Goal: Task Accomplishment & Management: Use online tool/utility

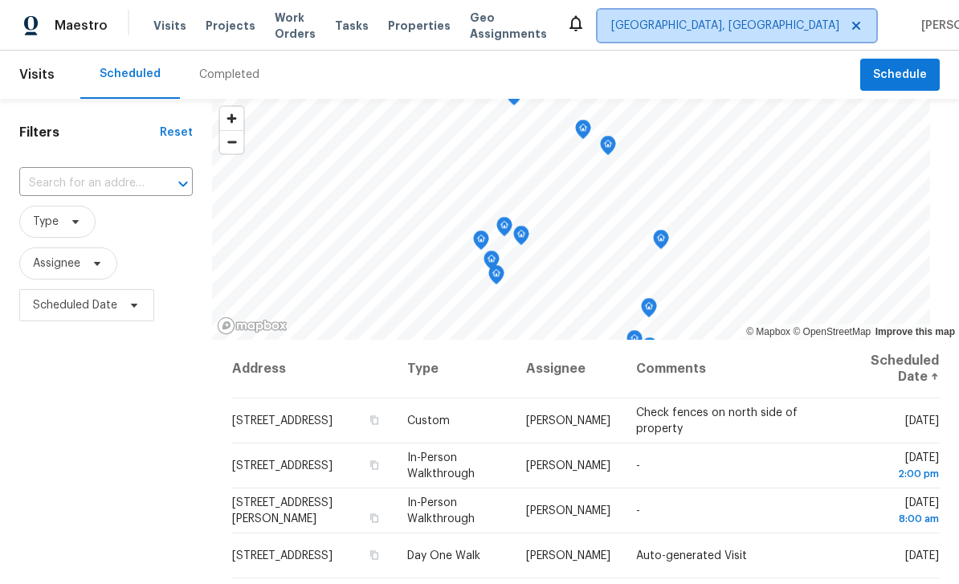
click at [740, 22] on span "[GEOGRAPHIC_DATA], [GEOGRAPHIC_DATA]" at bounding box center [725, 26] width 228 height 16
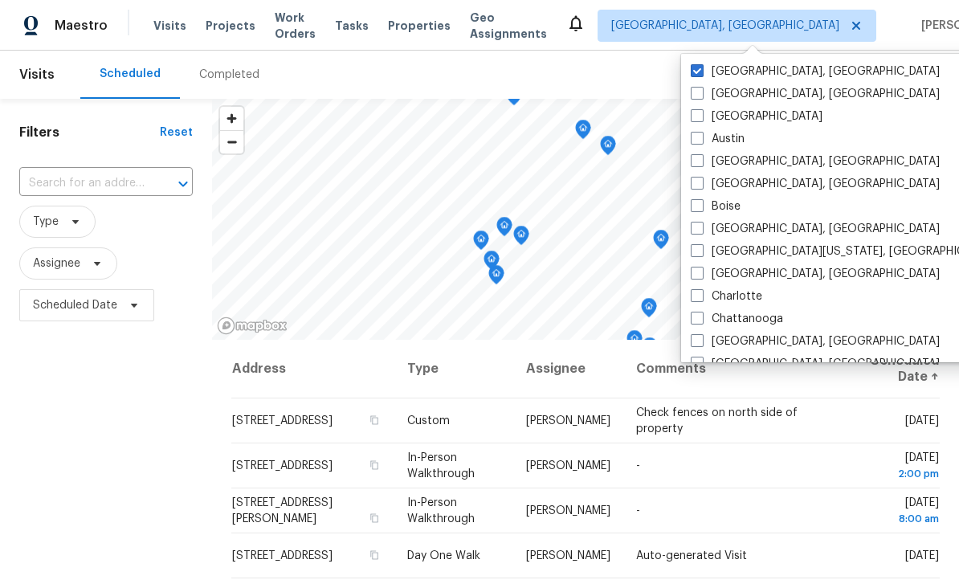
click at [709, 115] on label "Atlanta" at bounding box center [757, 116] width 132 height 16
click at [701, 115] on input "Atlanta" at bounding box center [696, 113] width 10 height 10
checkbox input "true"
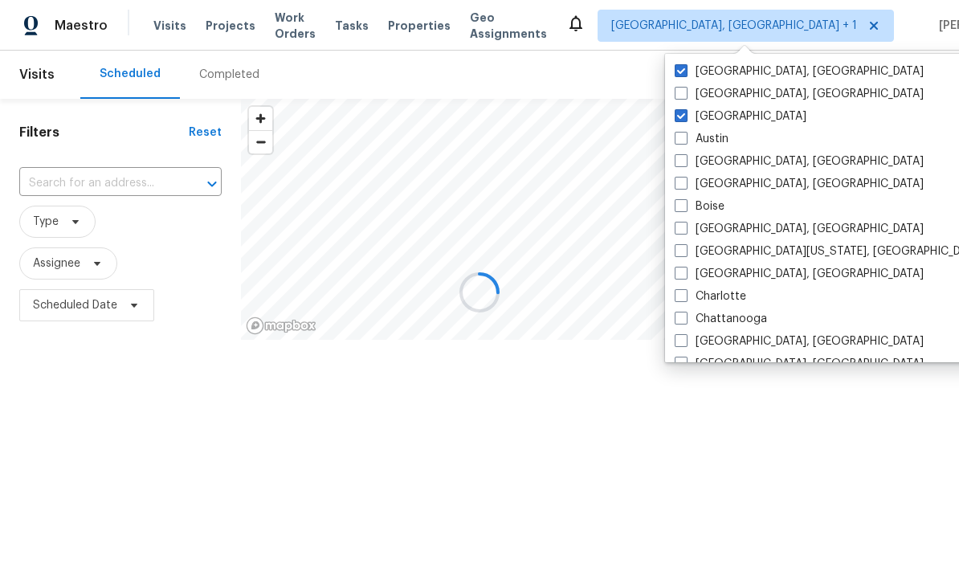
click at [746, 74] on label "[GEOGRAPHIC_DATA], [GEOGRAPHIC_DATA]" at bounding box center [799, 71] width 249 height 16
click at [685, 74] on input "[GEOGRAPHIC_DATA], [GEOGRAPHIC_DATA]" at bounding box center [680, 68] width 10 height 10
checkbox input "false"
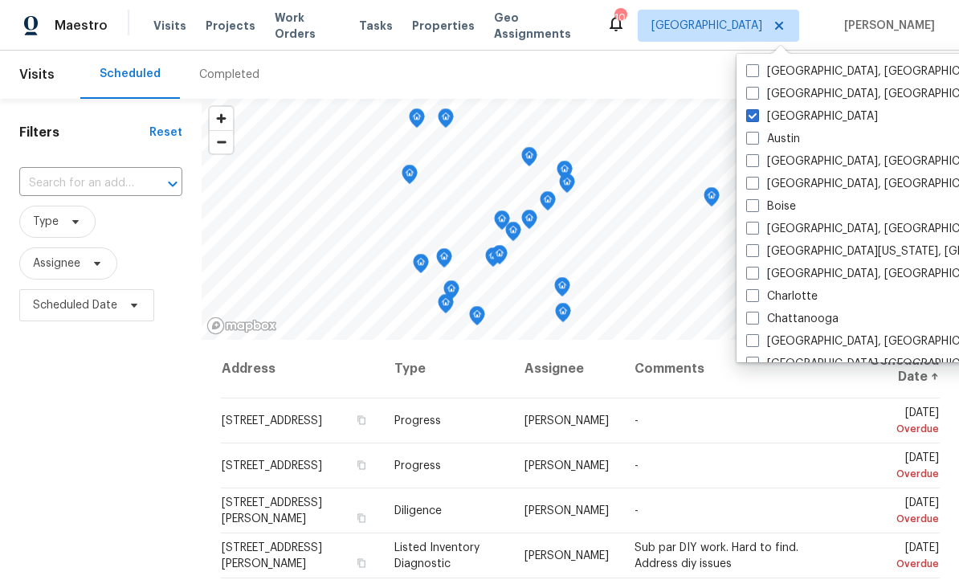
click at [63, 190] on input "text" at bounding box center [78, 183] width 118 height 25
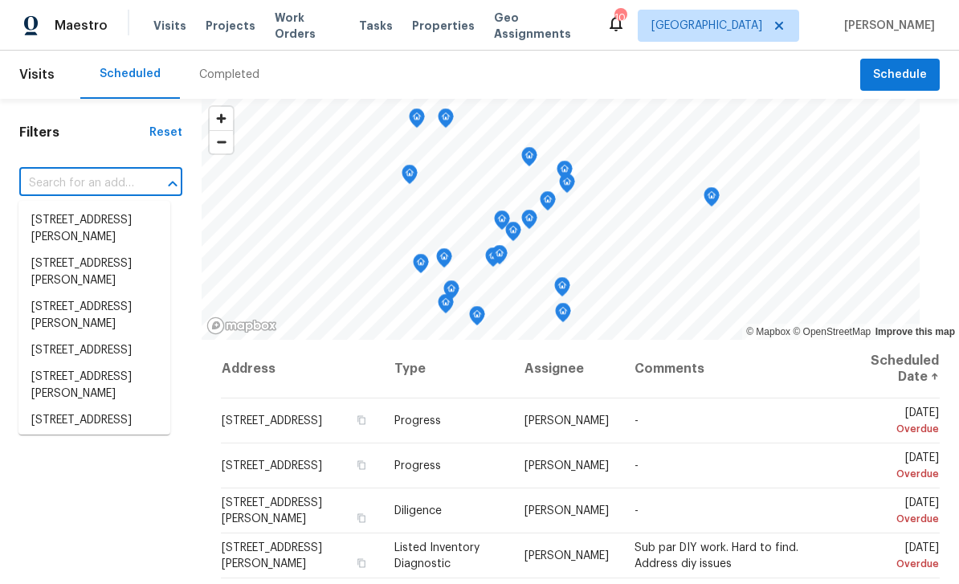
click at [59, 186] on input "text" at bounding box center [78, 183] width 118 height 25
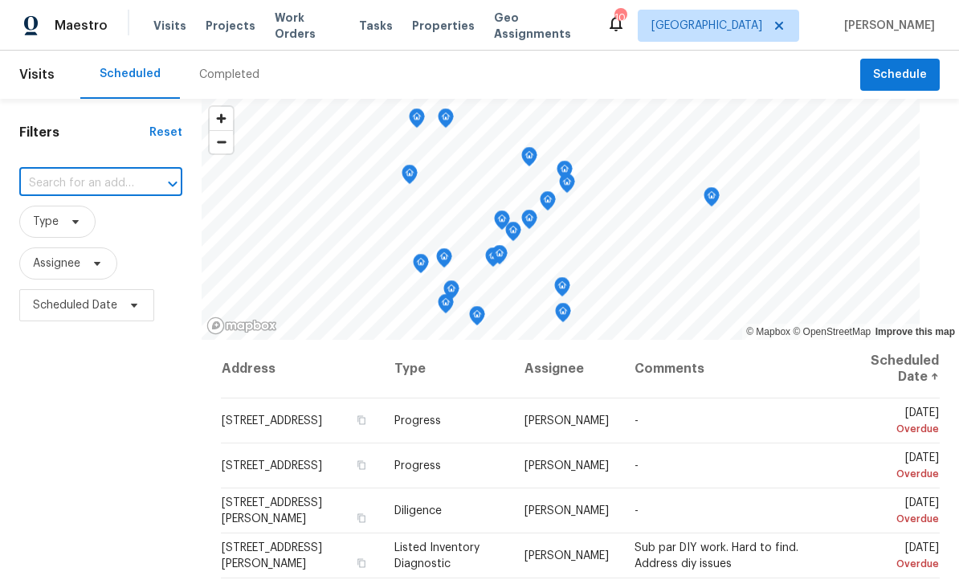
paste input "233 Banberry Dr SE, Atlanta, GA 30315"
type input "233 Banberry Dr SE, Atlanta, GA 30315"
click at [65, 231] on li "233 Banberry Dr SE, Atlanta, GA 30315" at bounding box center [94, 220] width 152 height 27
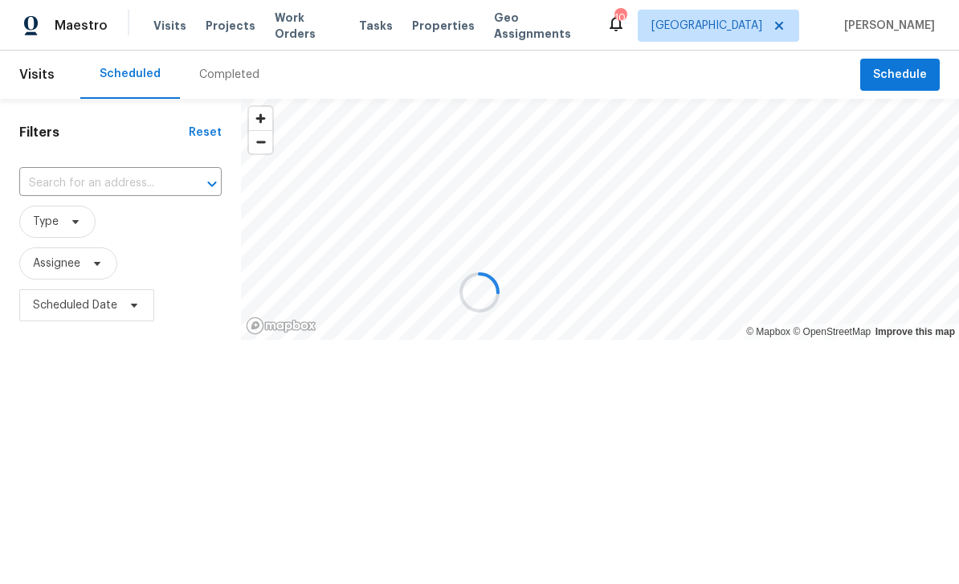
type input "233 Banberry Dr SE, Atlanta, GA 30315"
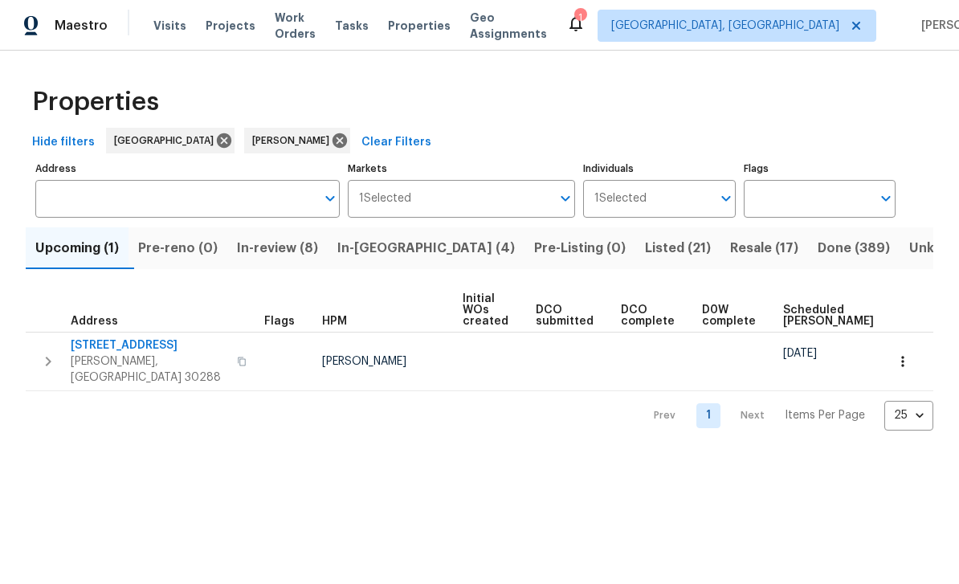
click at [390, 258] on span "In-reno (4)" at bounding box center [426, 248] width 178 height 22
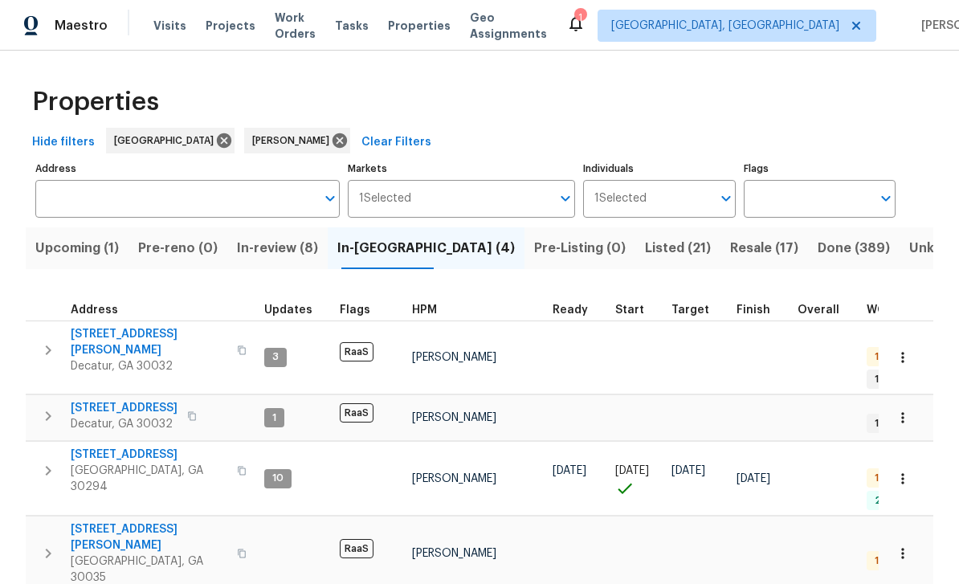
click at [154, 447] on span "3491 Saddle Creek Ln" at bounding box center [149, 455] width 157 height 16
click at [81, 521] on span "[STREET_ADDRESS][PERSON_NAME]" at bounding box center [149, 537] width 157 height 32
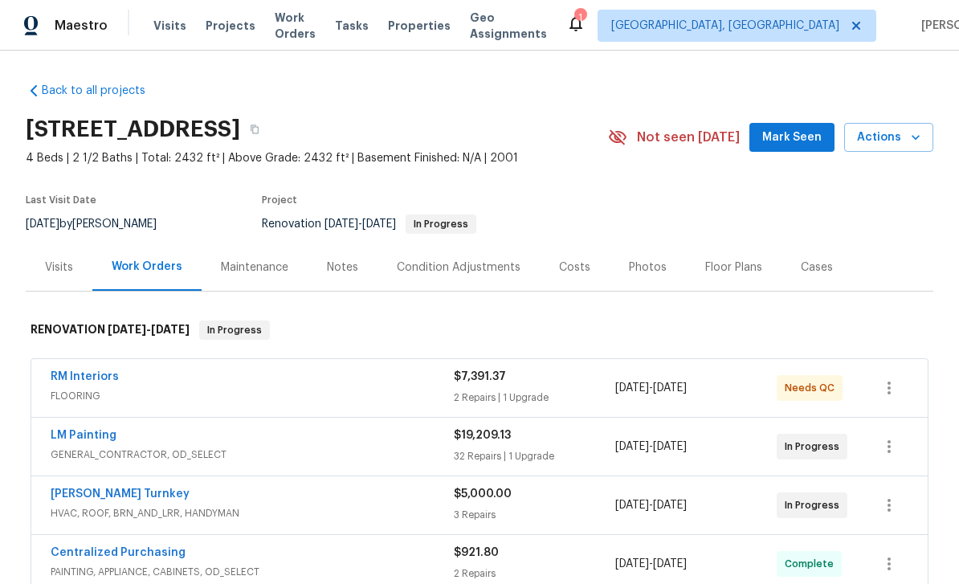
click at [57, 263] on div "Visits" at bounding box center [59, 268] width 28 height 16
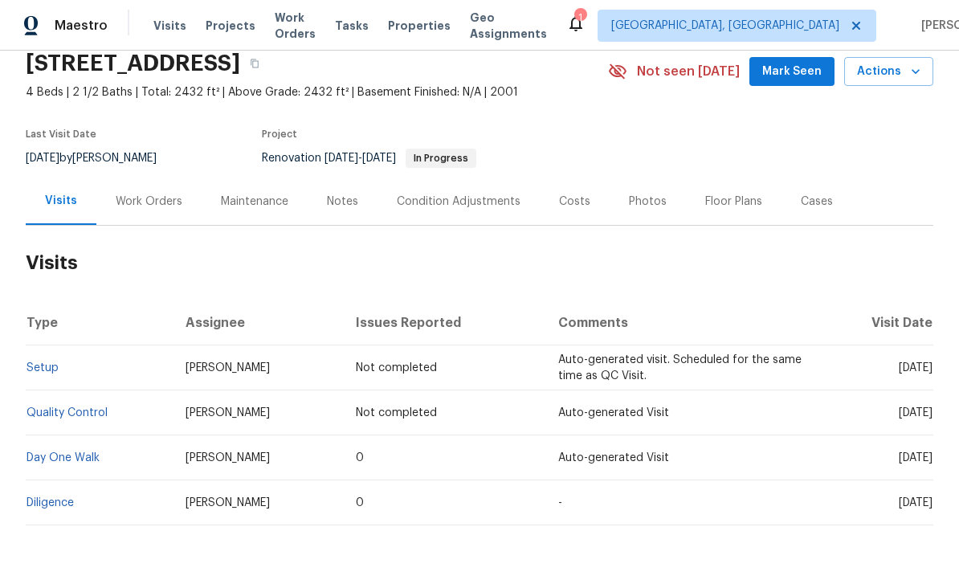
scroll to position [65, 0]
click at [42, 363] on link "Setup" at bounding box center [43, 368] width 32 height 11
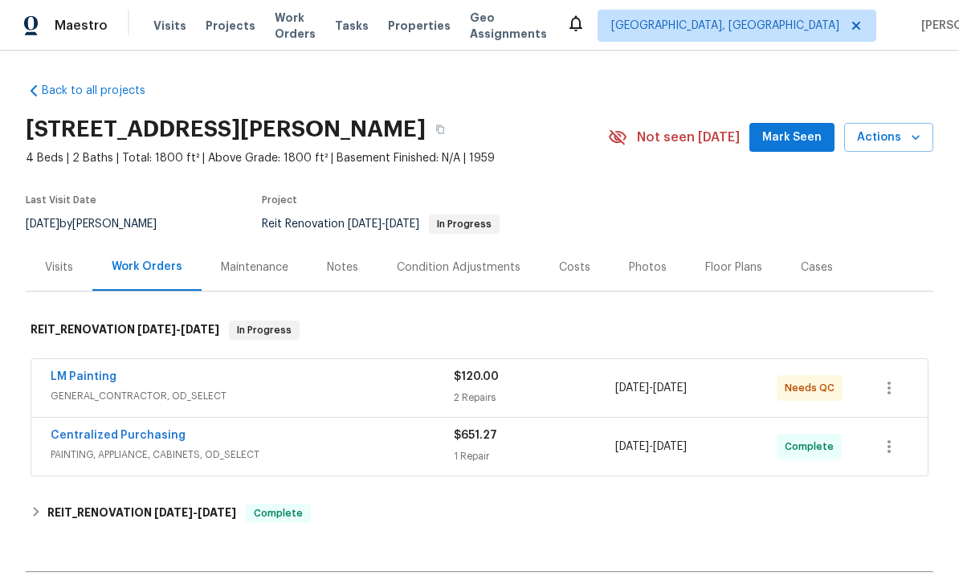
scroll to position [31, 0]
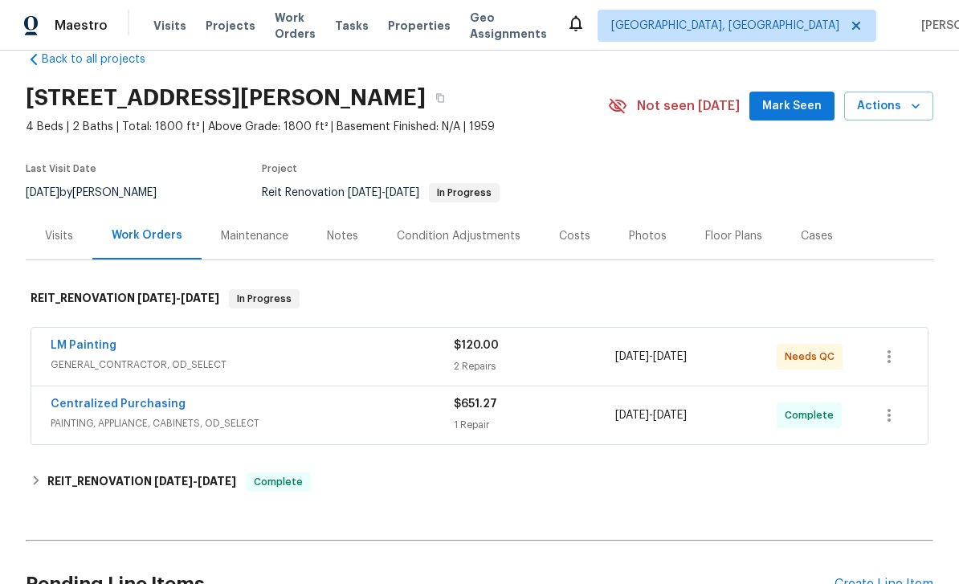
click at [63, 346] on link "LM Painting" at bounding box center [84, 345] width 66 height 11
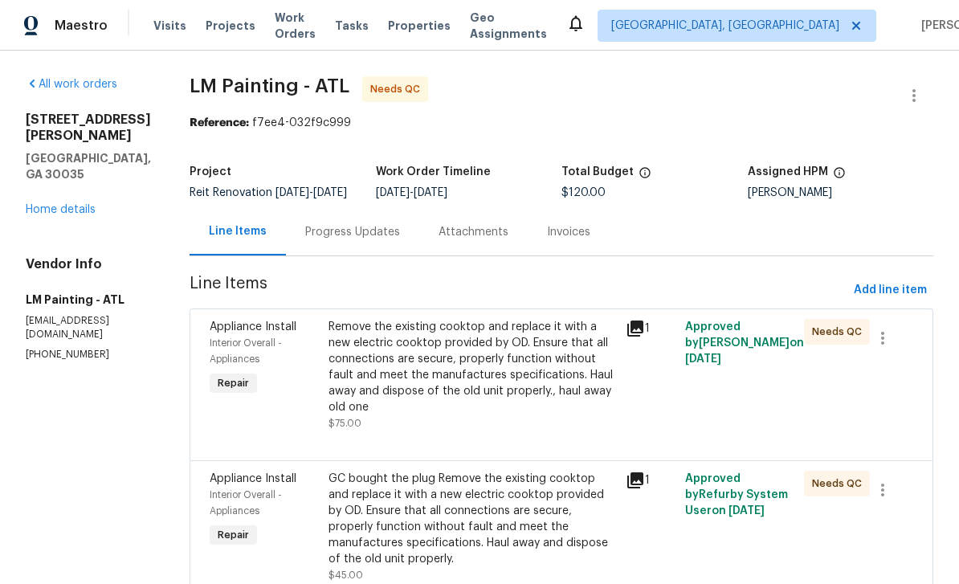
click at [583, 374] on div "Remove the existing cooktop and replace it with a new electric cooktop provided…" at bounding box center [473, 367] width 288 height 96
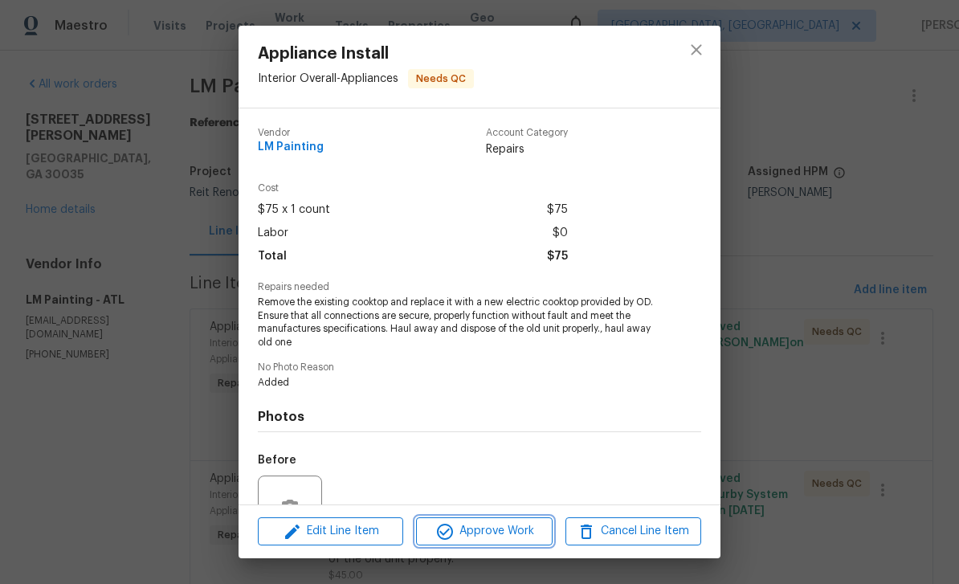
click at [525, 533] on span "Approve Work" at bounding box center [484, 531] width 126 height 20
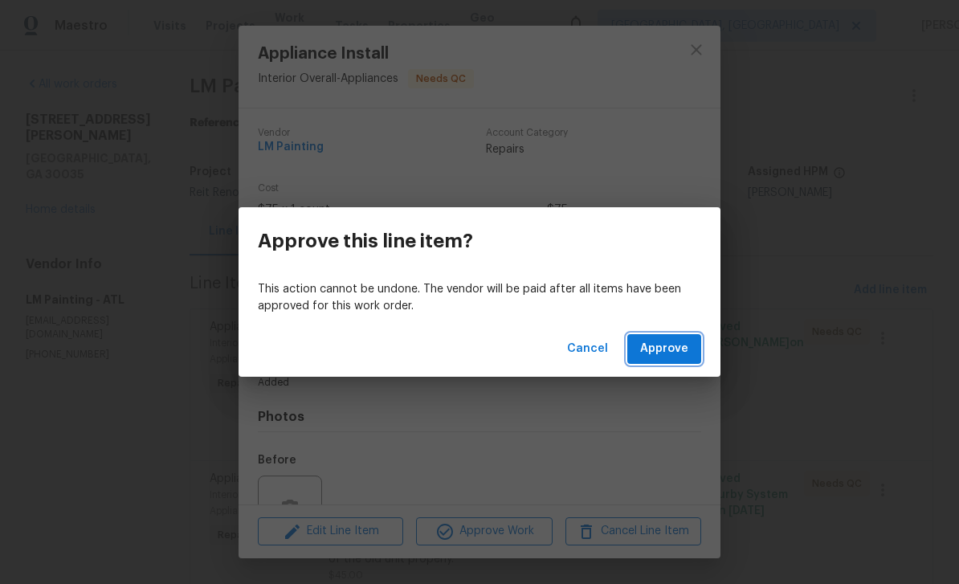
click at [652, 358] on span "Approve" at bounding box center [664, 349] width 48 height 20
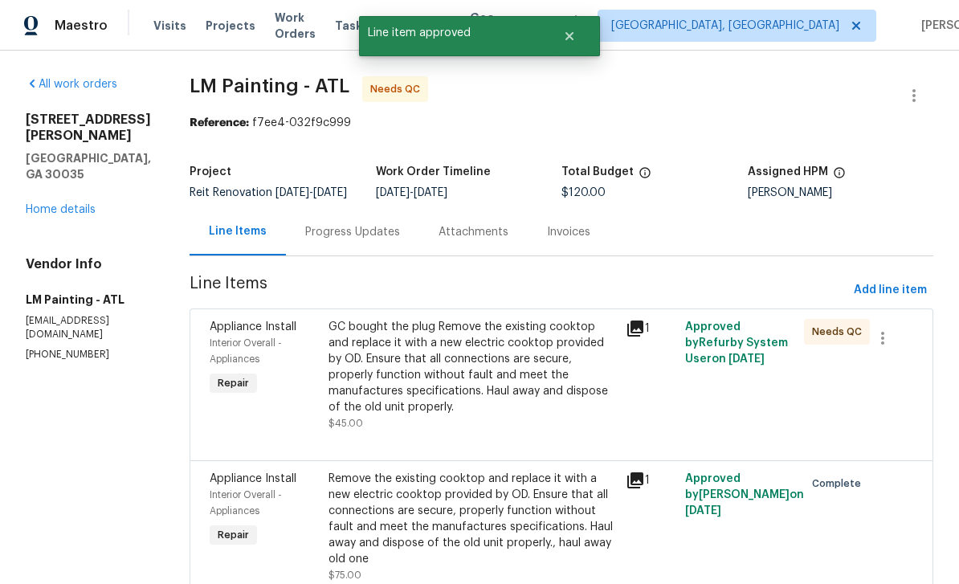
click at [601, 399] on div "GC bought the plug Remove the existing cooktop and replace it with a new electr…" at bounding box center [473, 367] width 288 height 96
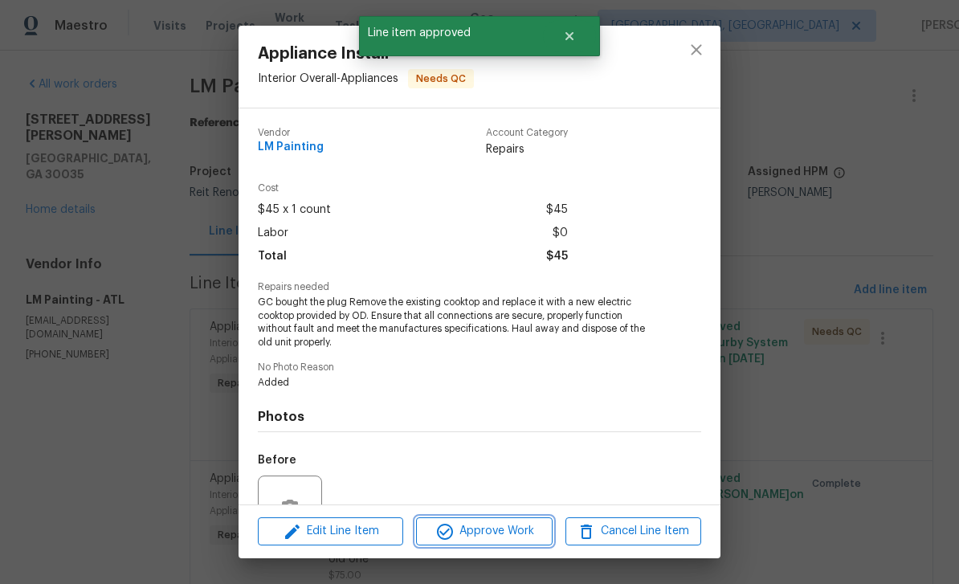
click at [531, 529] on span "Approve Work" at bounding box center [484, 531] width 126 height 20
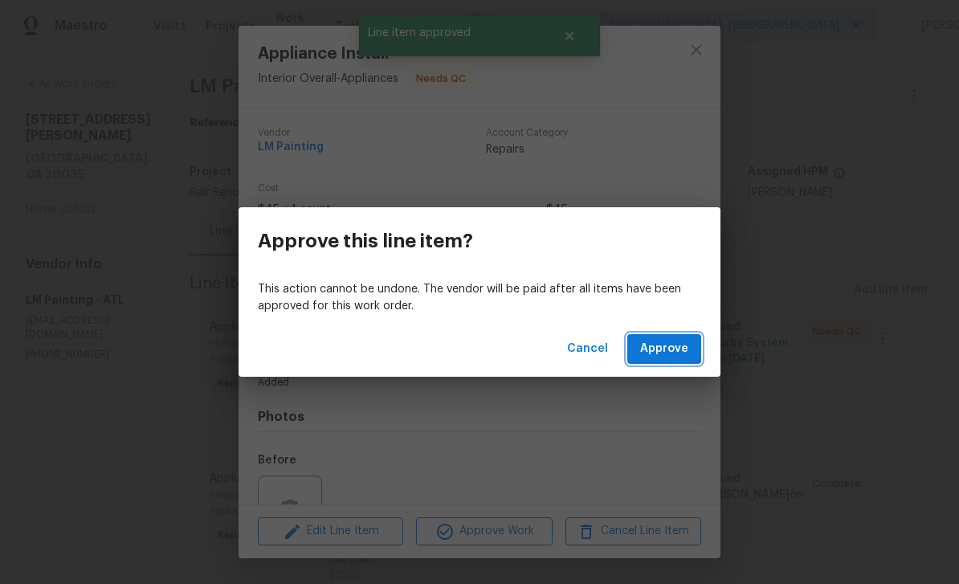
click at [656, 360] on button "Approve" at bounding box center [665, 349] width 74 height 30
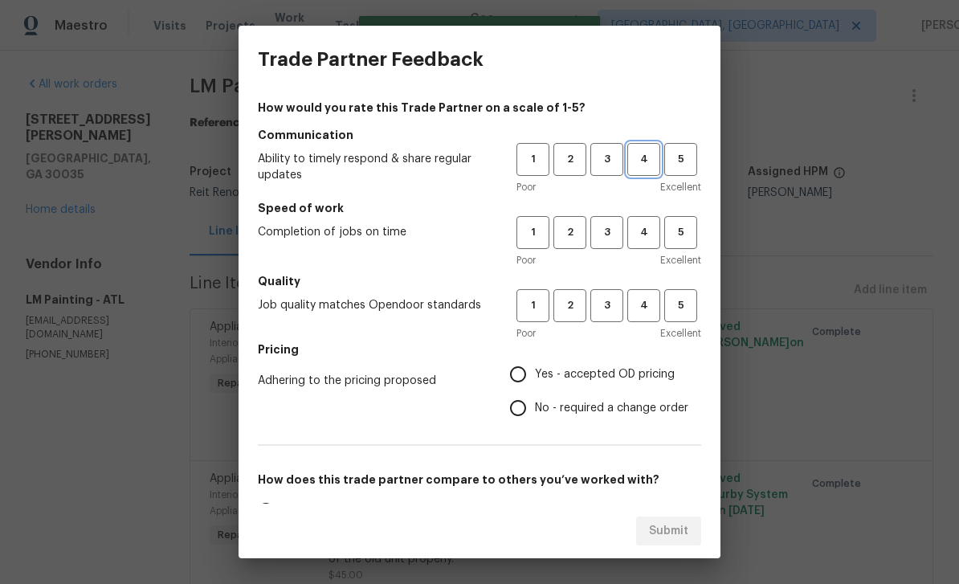
click at [649, 162] on span "4" at bounding box center [644, 159] width 30 height 18
click at [652, 237] on span "4" at bounding box center [644, 232] width 30 height 18
click at [616, 317] on button "3" at bounding box center [607, 305] width 33 height 33
click at [646, 309] on span "4" at bounding box center [644, 305] width 30 height 18
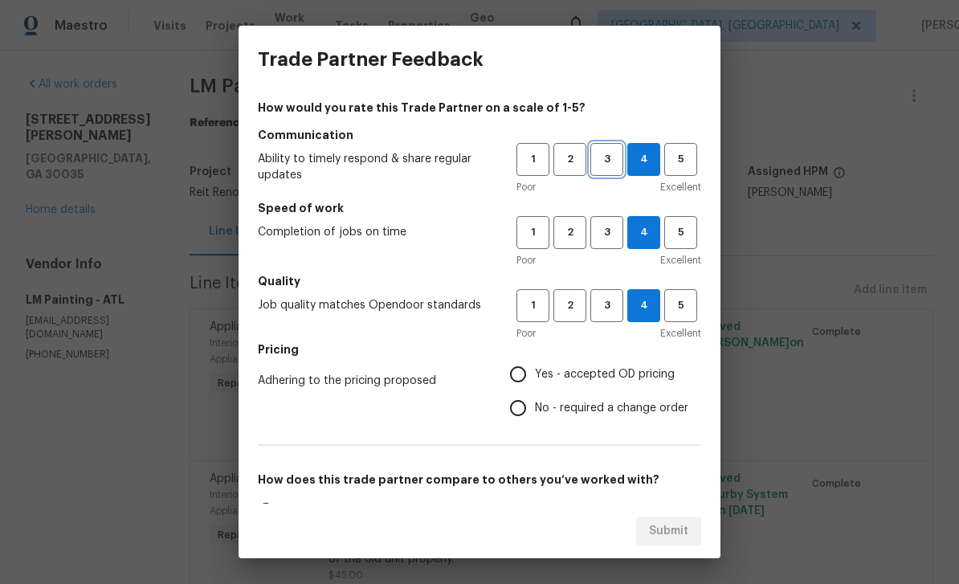
click at [609, 163] on span "3" at bounding box center [607, 159] width 30 height 18
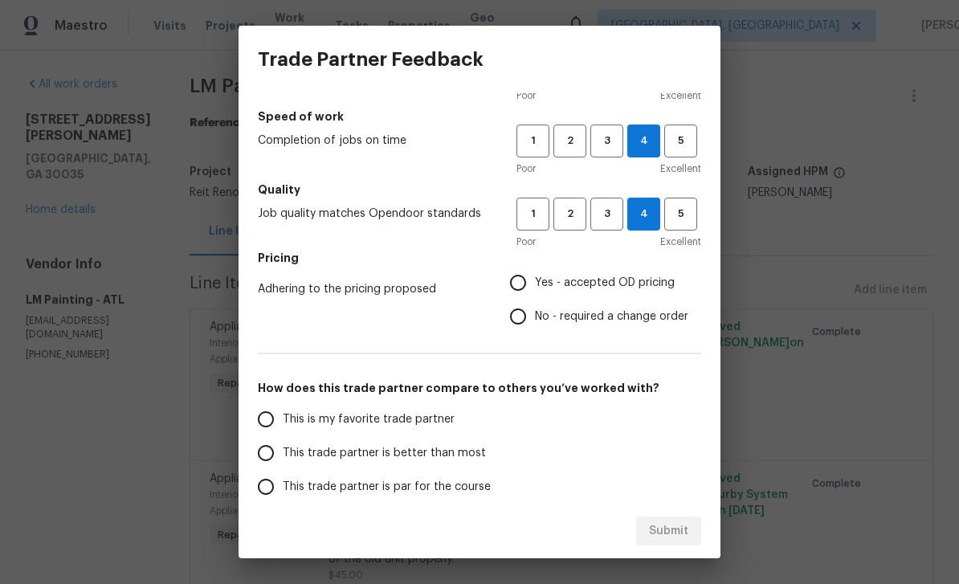
scroll to position [118, 0]
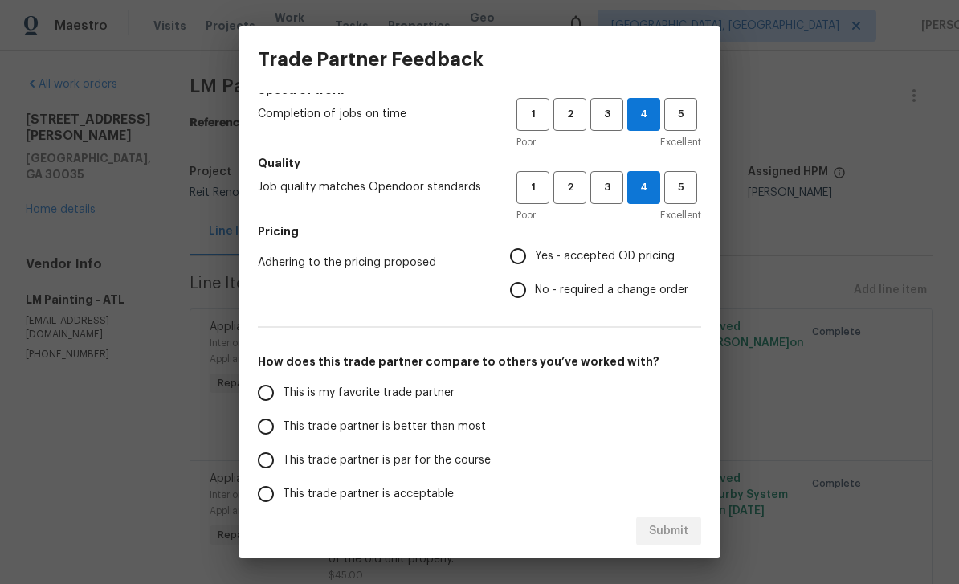
click at [268, 388] on input "This is my favorite trade partner" at bounding box center [266, 393] width 34 height 34
radio input "true"
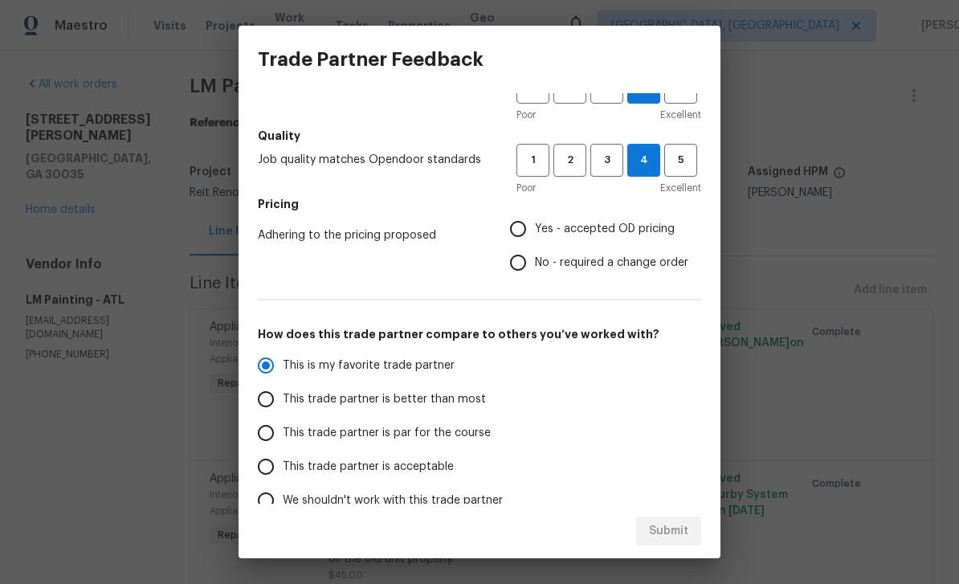
scroll to position [158, 0]
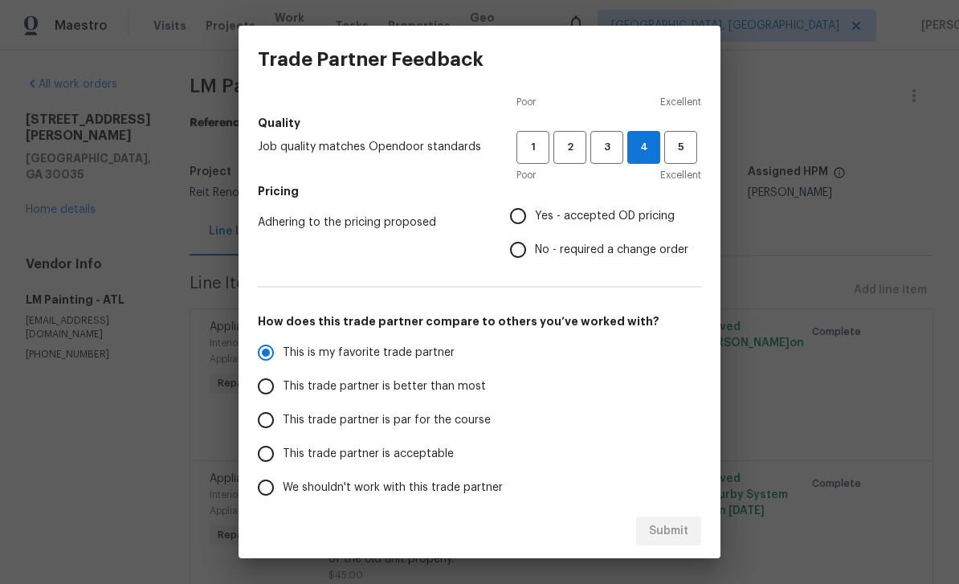
click at [522, 220] on input "Yes - accepted OD pricing" at bounding box center [518, 216] width 34 height 34
click at [689, 527] on button "Submit" at bounding box center [668, 532] width 65 height 30
radio input "false"
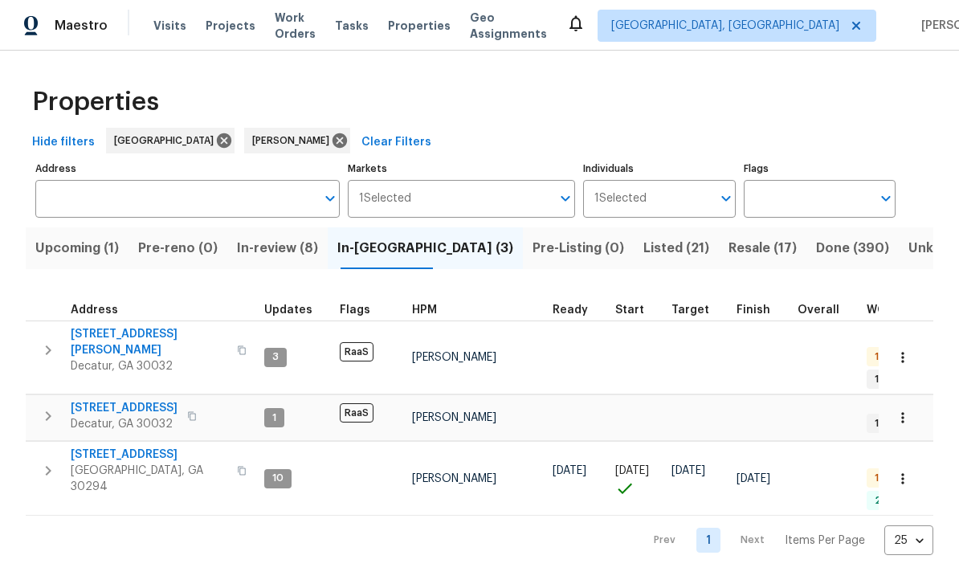
click at [91, 400] on span "[STREET_ADDRESS]" at bounding box center [124, 408] width 107 height 16
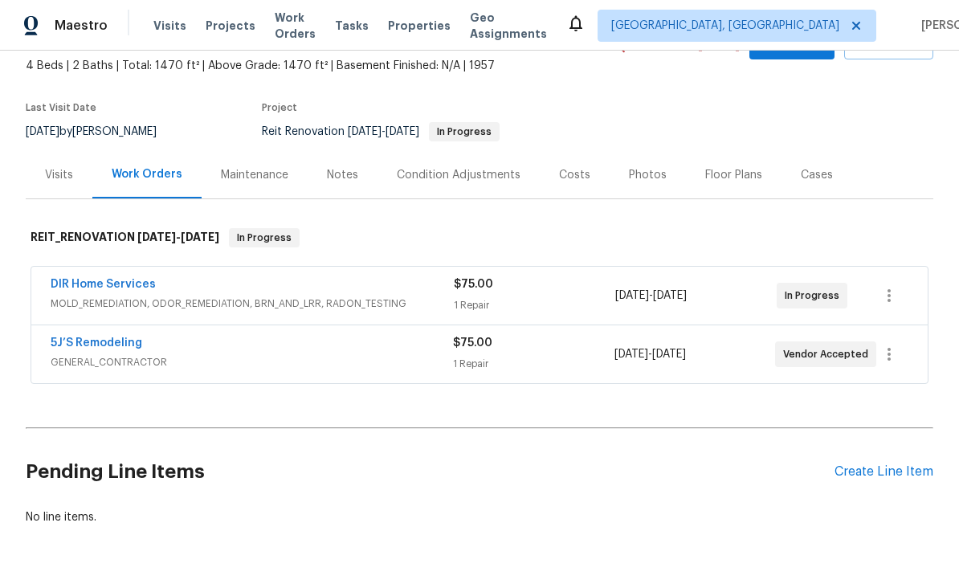
scroll to position [91, 0]
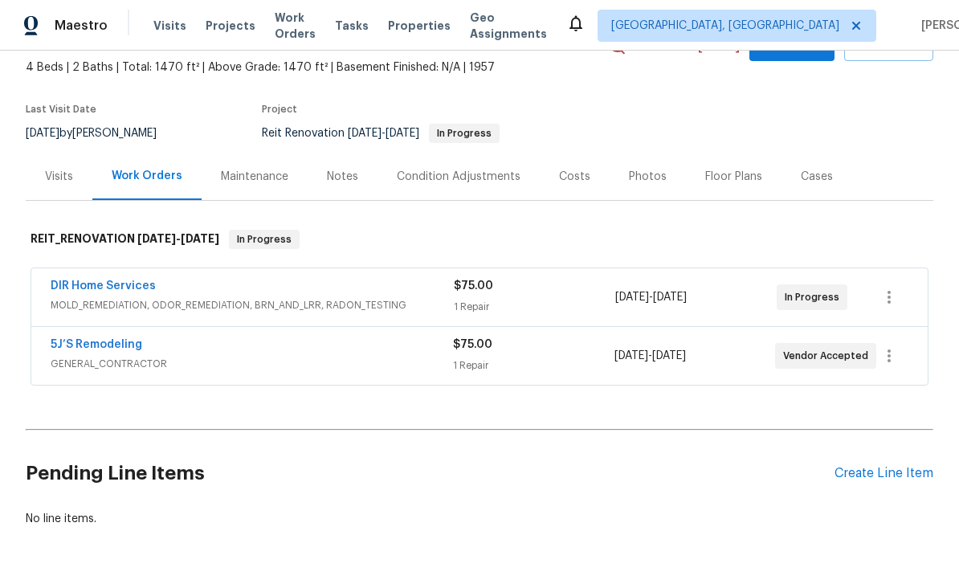
click at [72, 291] on link "DIR Home Services" at bounding box center [103, 285] width 105 height 11
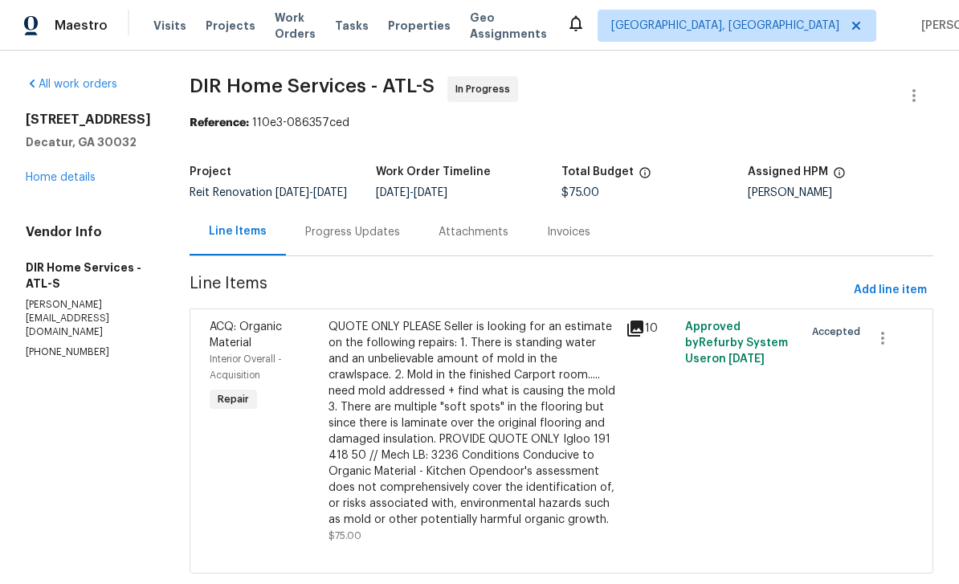
click at [382, 240] on div "Progress Updates" at bounding box center [352, 232] width 95 height 16
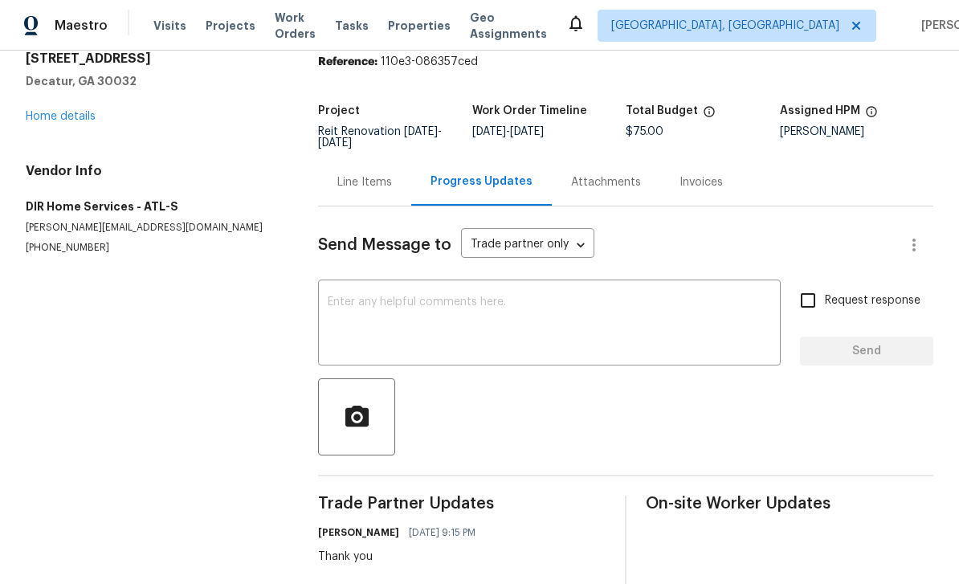
scroll to position [60, 0]
click at [62, 121] on link "Home details" at bounding box center [61, 117] width 70 height 11
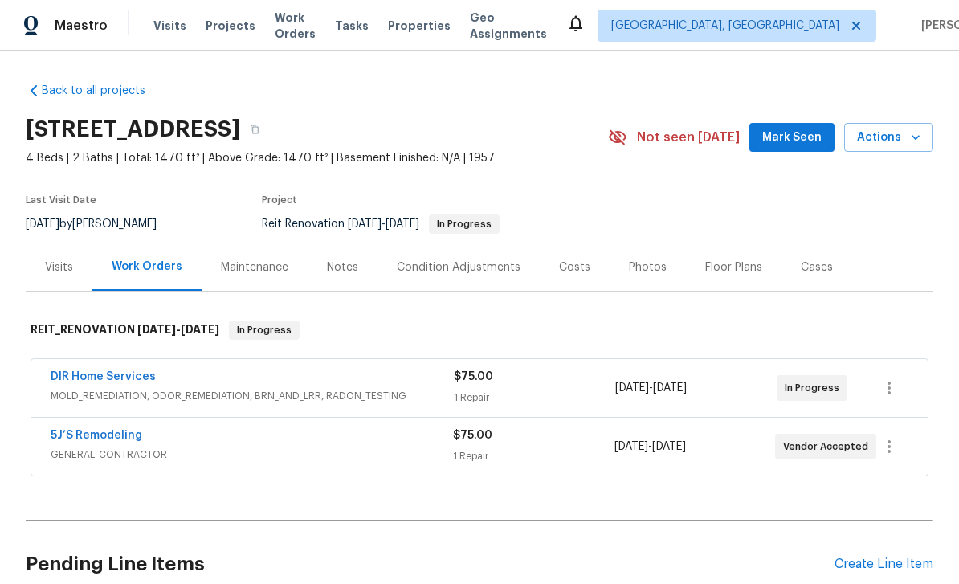
click at [73, 377] on link "DIR Home Services" at bounding box center [103, 376] width 105 height 11
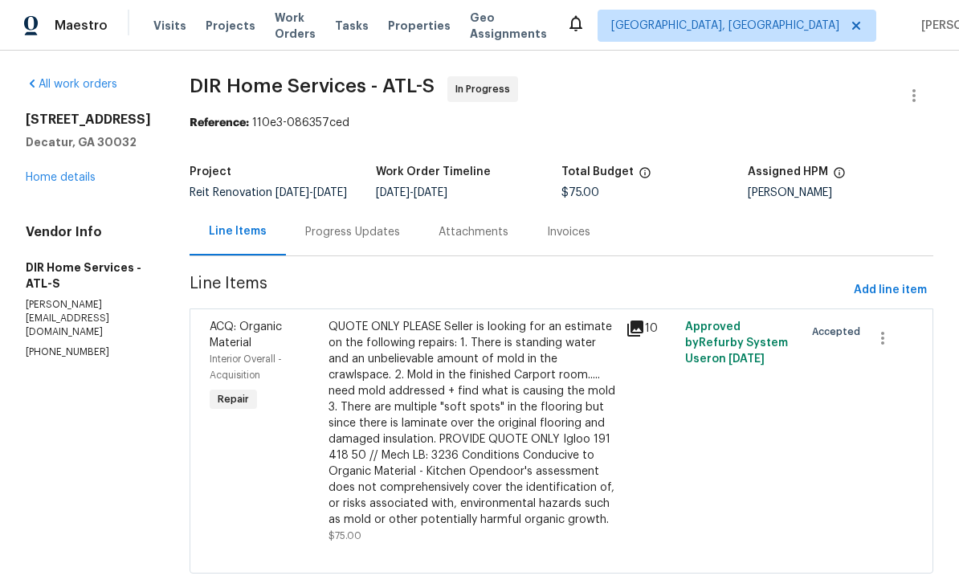
click at [645, 333] on icon at bounding box center [635, 328] width 19 height 19
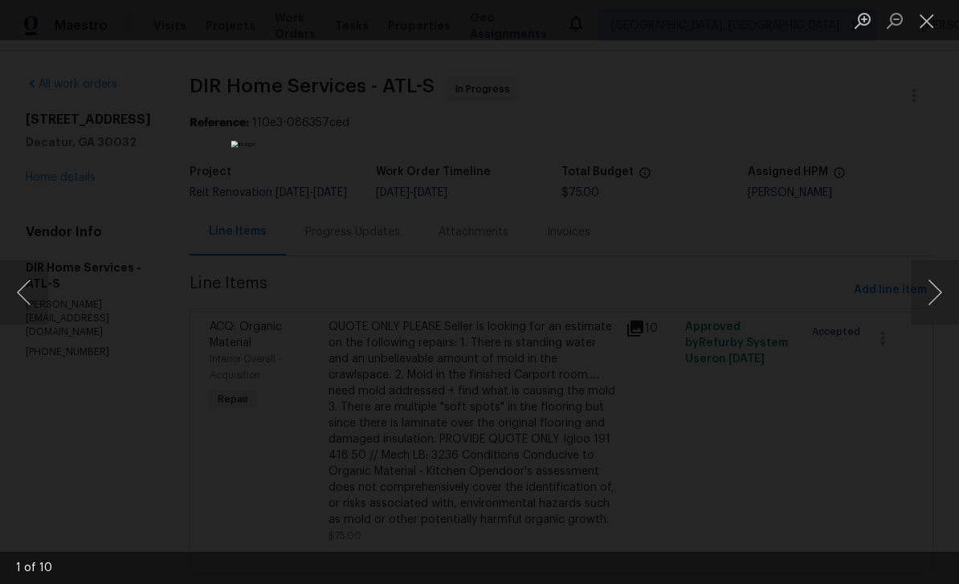
click at [945, 287] on button "Next image" at bounding box center [935, 292] width 48 height 64
click at [943, 289] on button "Next image" at bounding box center [935, 292] width 48 height 64
click at [934, 291] on button "Next image" at bounding box center [935, 292] width 48 height 64
click at [938, 292] on button "Next image" at bounding box center [935, 292] width 48 height 64
click at [942, 296] on button "Next image" at bounding box center [935, 292] width 48 height 64
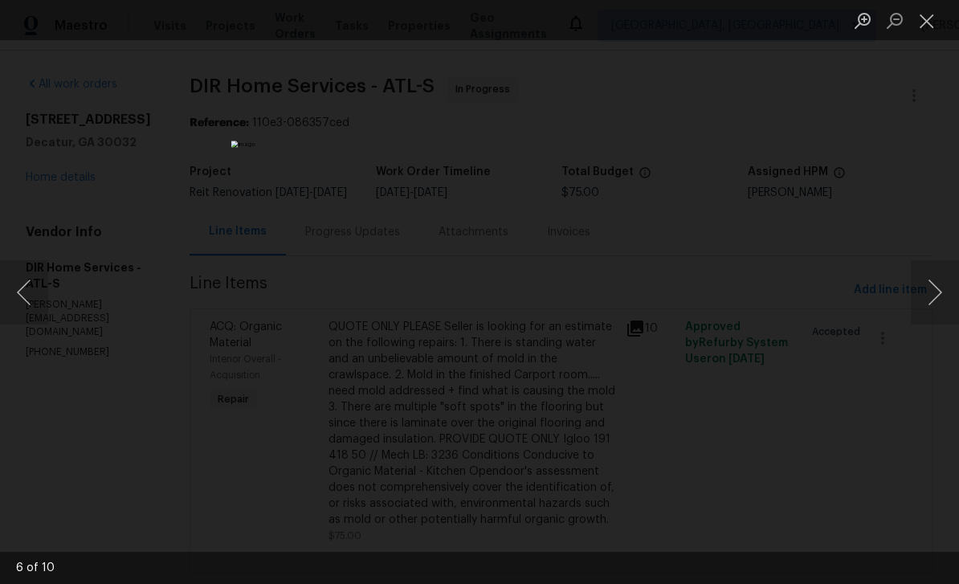
click at [941, 296] on button "Next image" at bounding box center [935, 292] width 48 height 64
click at [938, 297] on button "Next image" at bounding box center [935, 292] width 48 height 64
click at [936, 298] on button "Next image" at bounding box center [935, 292] width 48 height 64
click at [939, 299] on button "Next image" at bounding box center [935, 292] width 48 height 64
click at [941, 297] on button "Next image" at bounding box center [935, 292] width 48 height 64
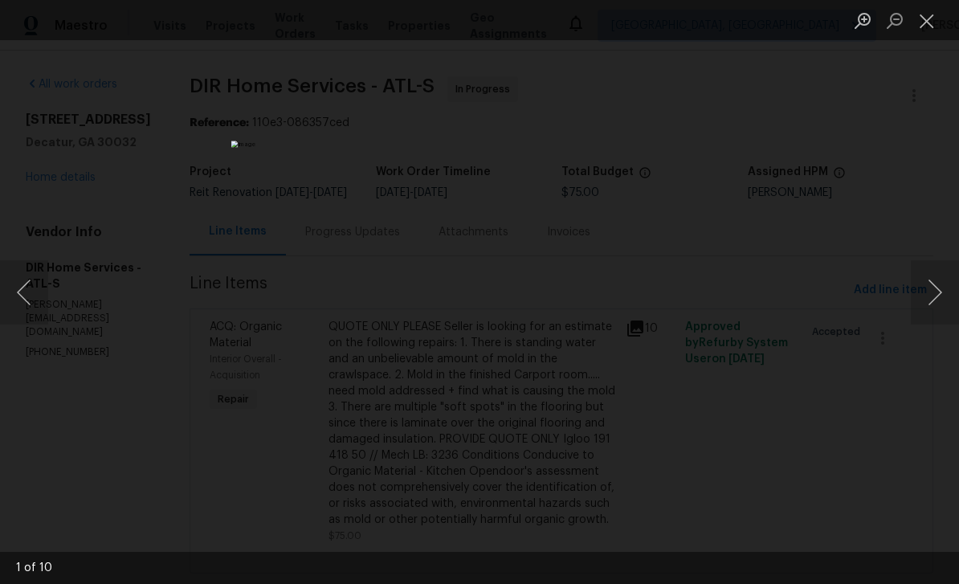
click at [941, 299] on button "Next image" at bounding box center [935, 292] width 48 height 64
click at [941, 297] on button "Next image" at bounding box center [935, 292] width 48 height 64
click at [931, 28] on button "Close lightbox" at bounding box center [927, 20] width 32 height 28
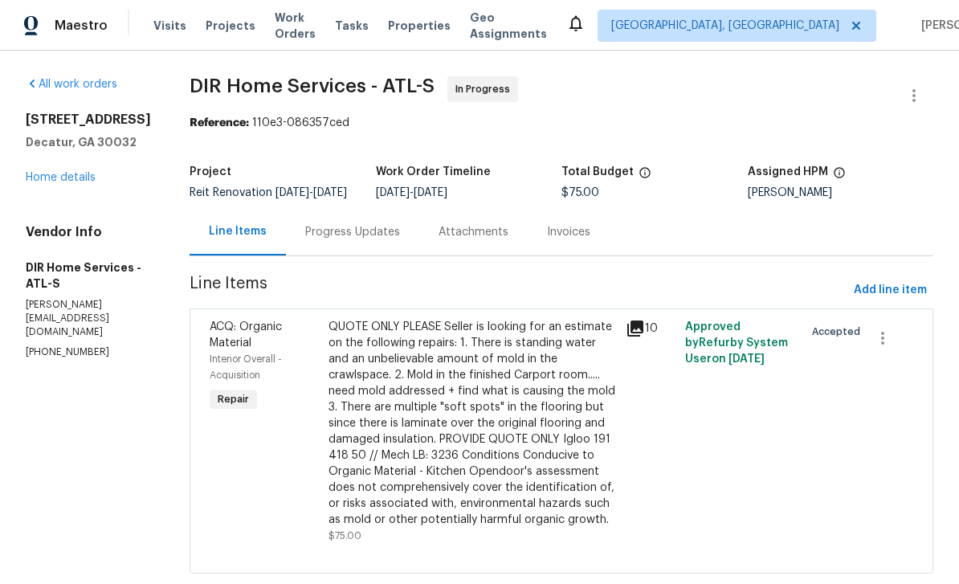
click at [55, 181] on link "Home details" at bounding box center [61, 177] width 70 height 11
